Goal: Task Accomplishment & Management: Use online tool/utility

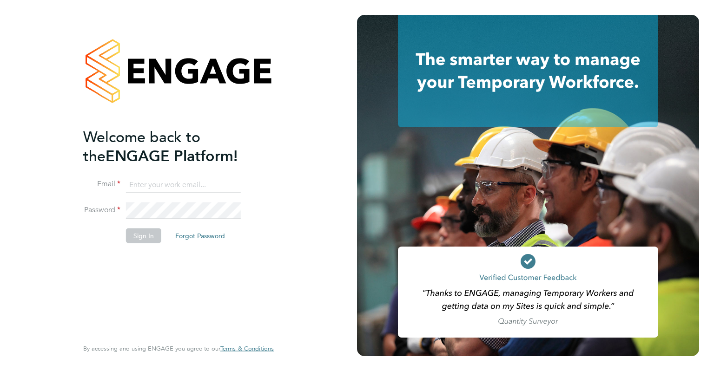
type input "[EMAIL_ADDRESS][DOMAIN_NAME]"
click at [147, 232] on button "Sign In" at bounding box center [143, 235] width 35 height 15
click at [147, 232] on div "Sorry, we are having problems connecting to our services." at bounding box center [178, 185] width 357 height 371
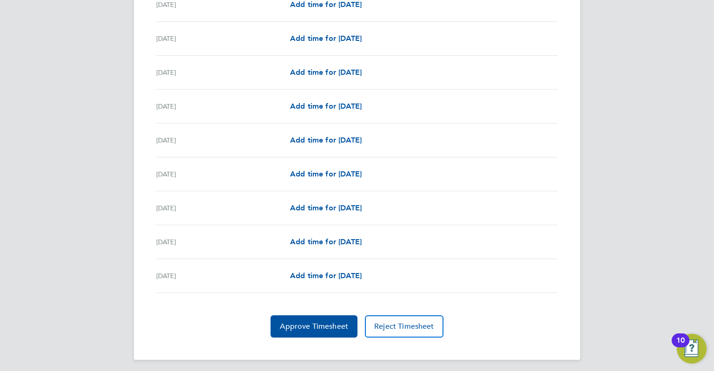
scroll to position [1050, 0]
click at [317, 326] on span "Approve Timesheet" at bounding box center [314, 327] width 68 height 9
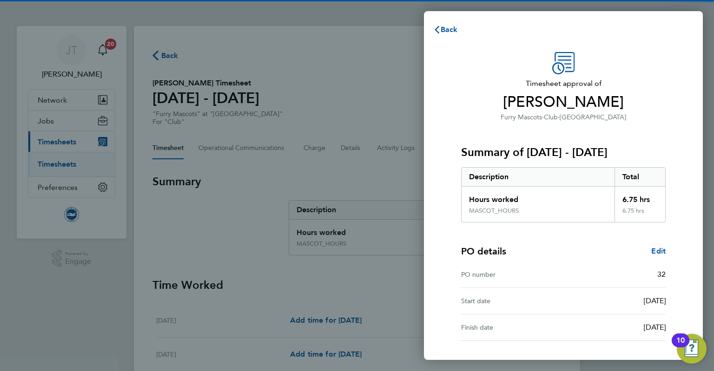
scroll to position [73, 0]
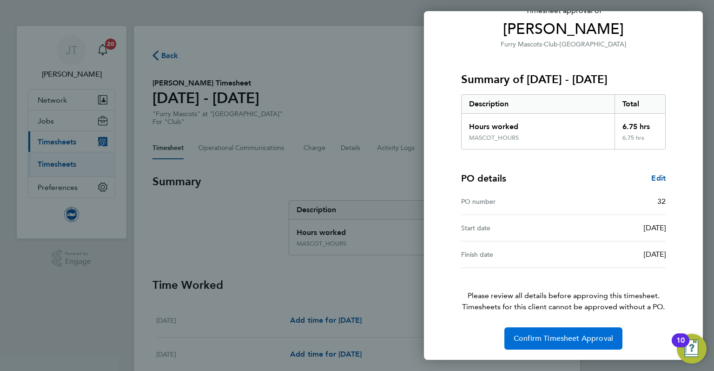
click at [567, 337] on span "Confirm Timesheet Approval" at bounding box center [563, 338] width 99 height 9
